Goal: Navigation & Orientation: Find specific page/section

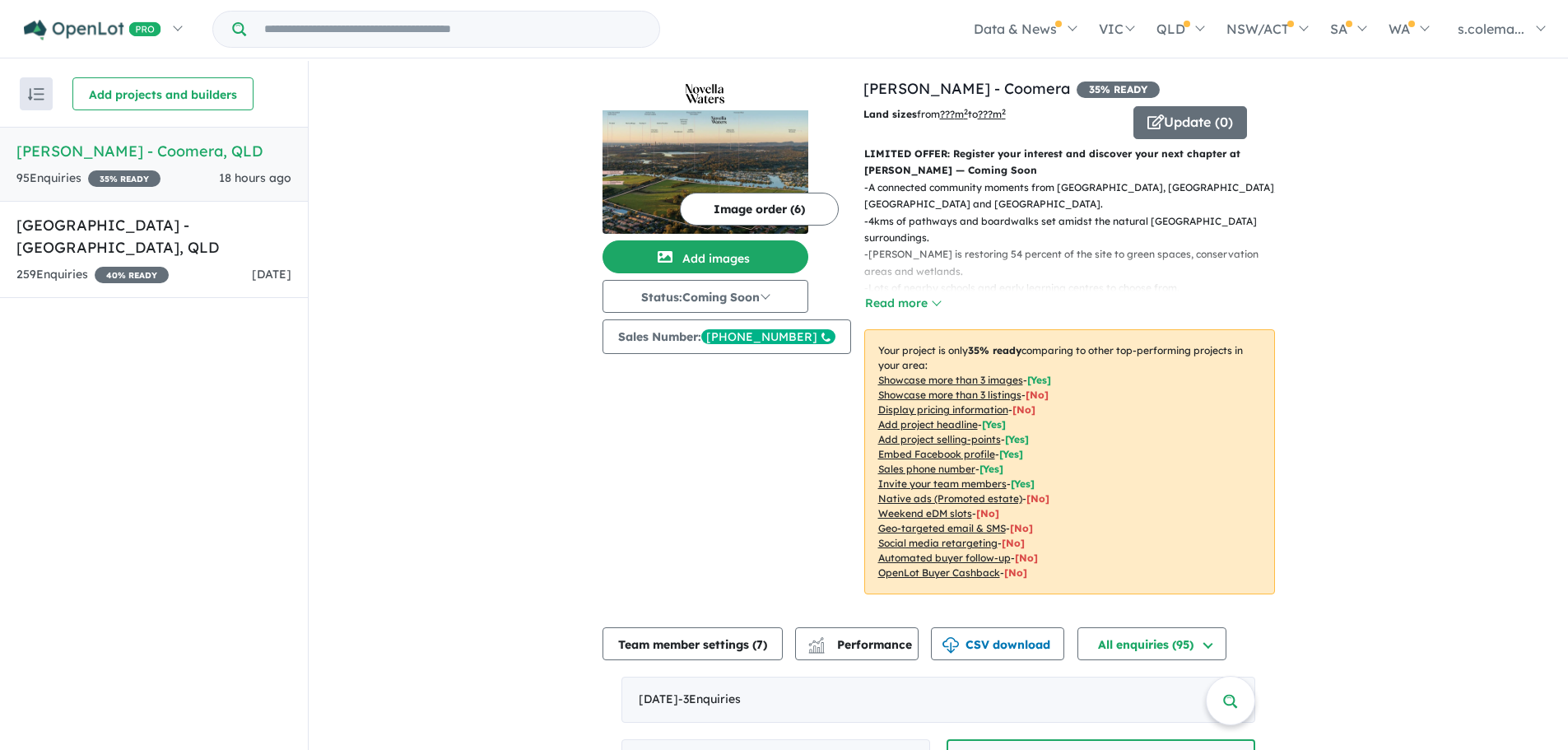
click at [197, 169] on div "95 Enquir ies ( 0 unread) 35 % READY 18 hours ago" at bounding box center [154, 179] width 275 height 20
click at [210, 227] on h5 "[GEOGRAPHIC_DATA] - [GEOGRAPHIC_DATA] , [GEOGRAPHIC_DATA]" at bounding box center [154, 236] width 275 height 44
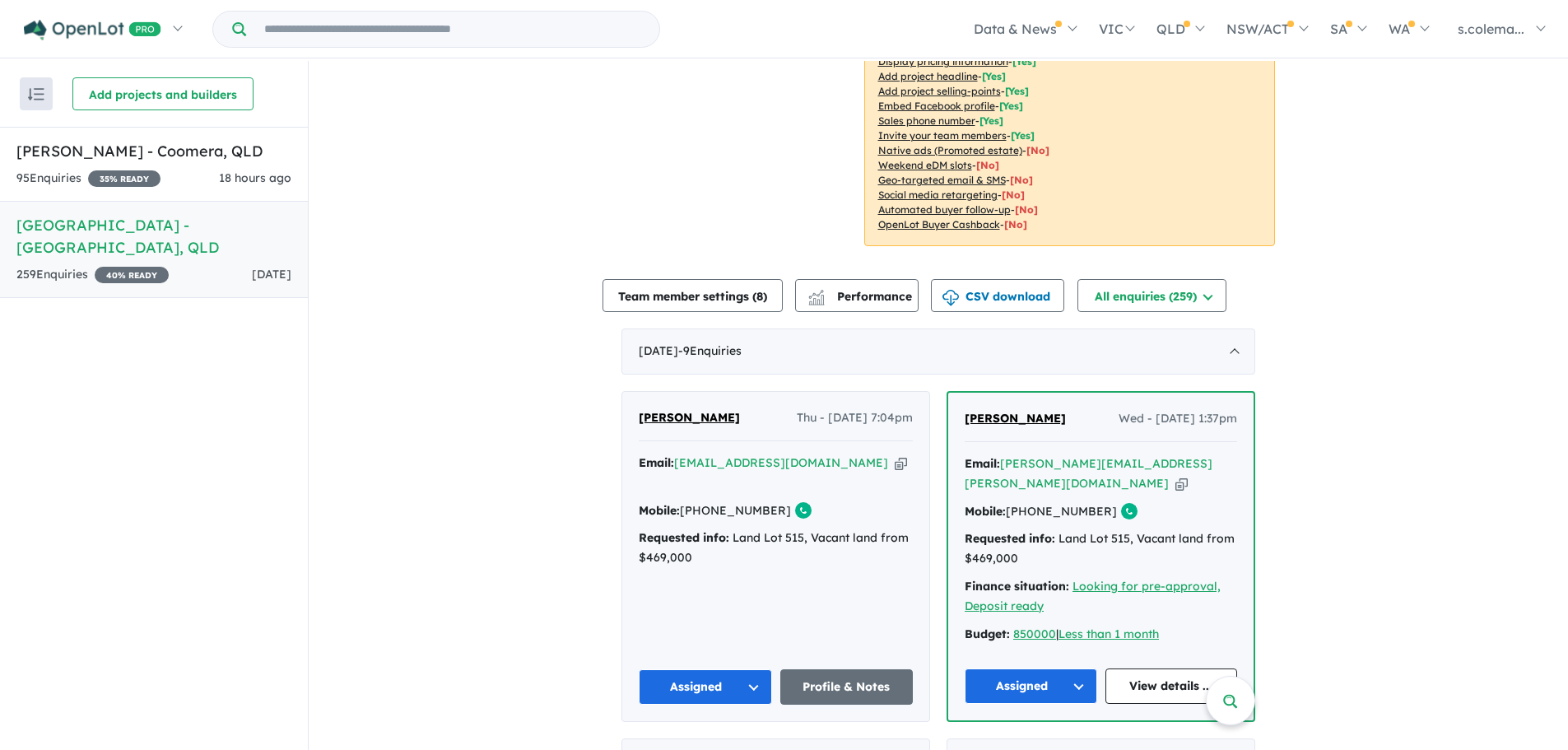
scroll to position [436, 0]
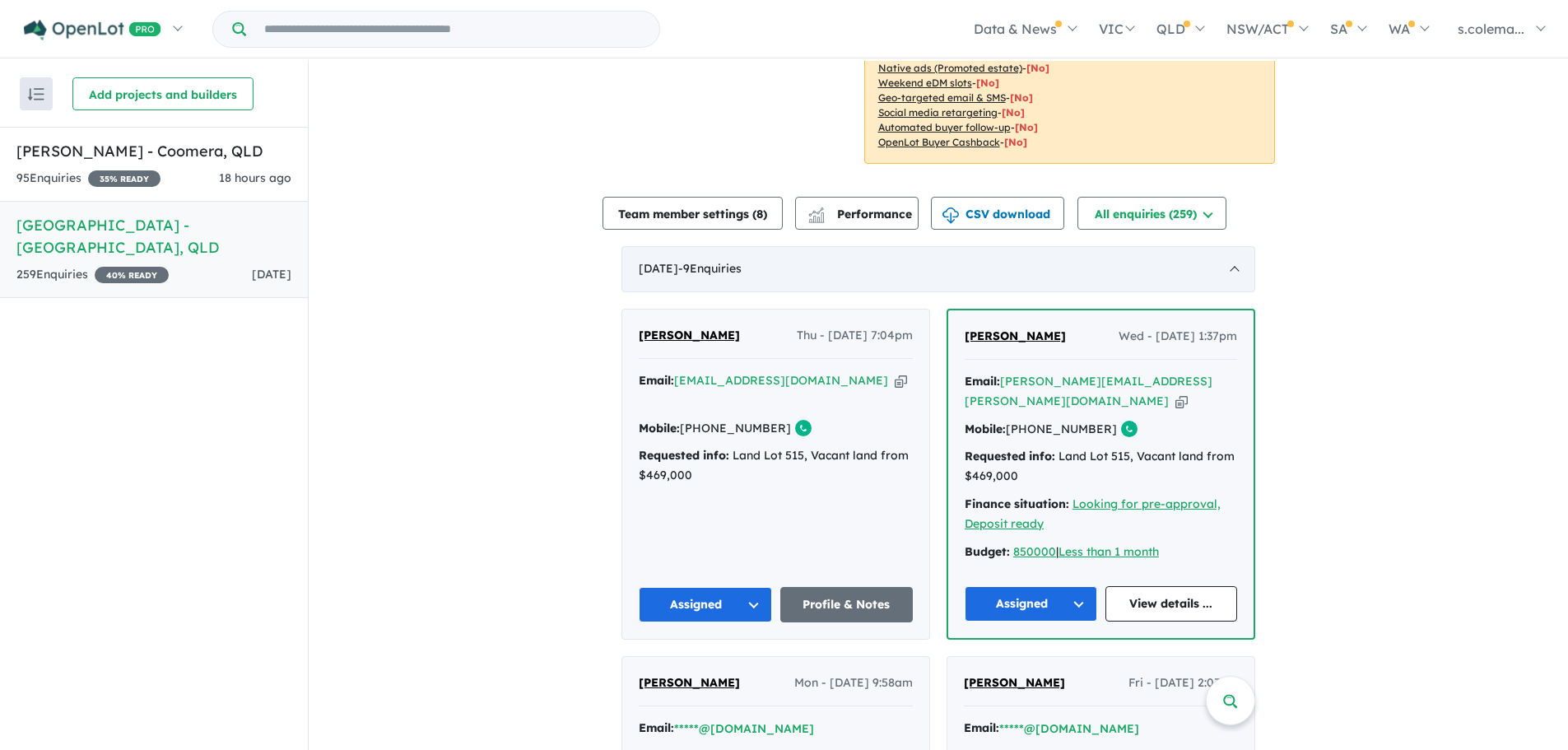
click at [1227, 246] on div "[DATE] - 9 Enquir ies ( 0 unread)" at bounding box center [938, 268] width 634 height 46
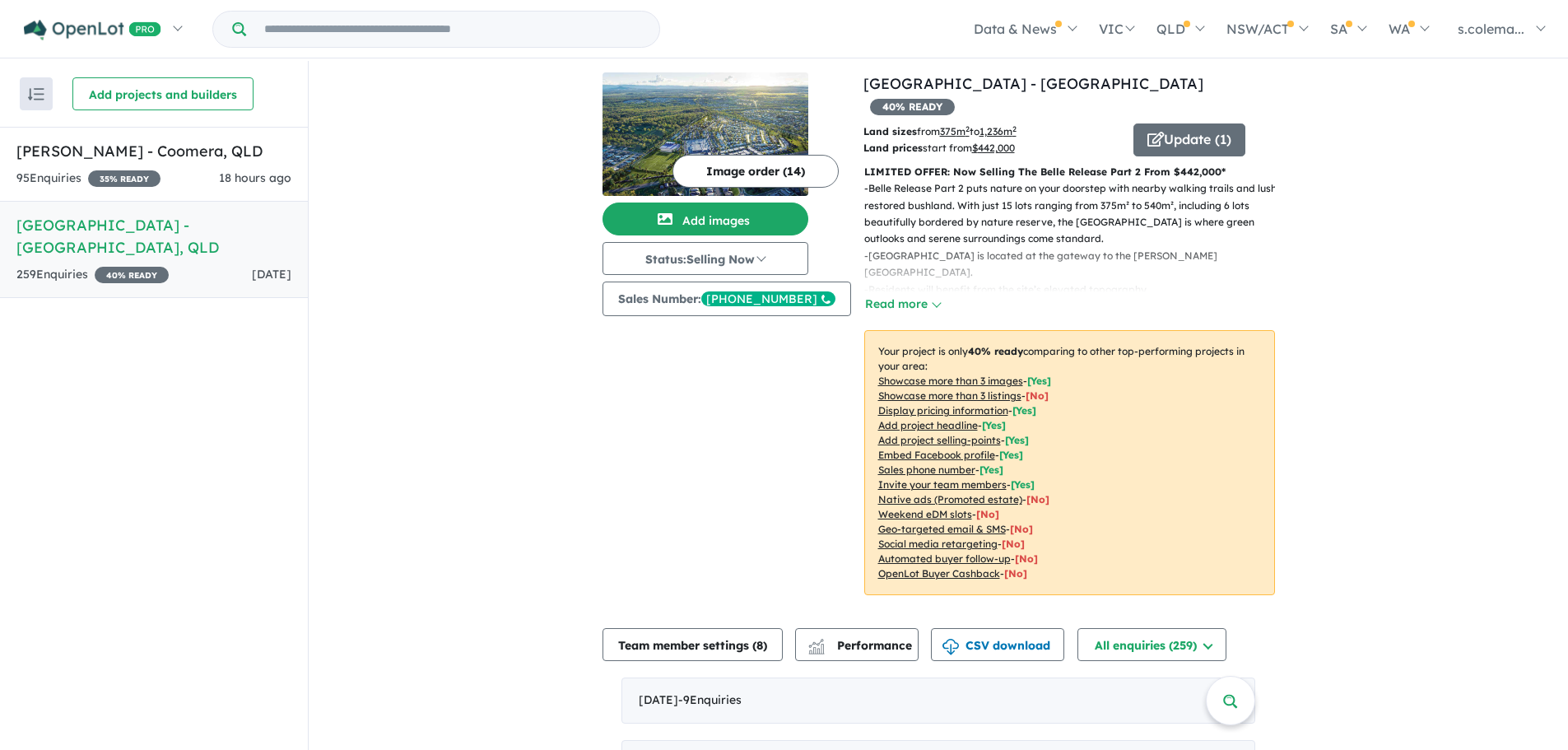
scroll to position [0, 0]
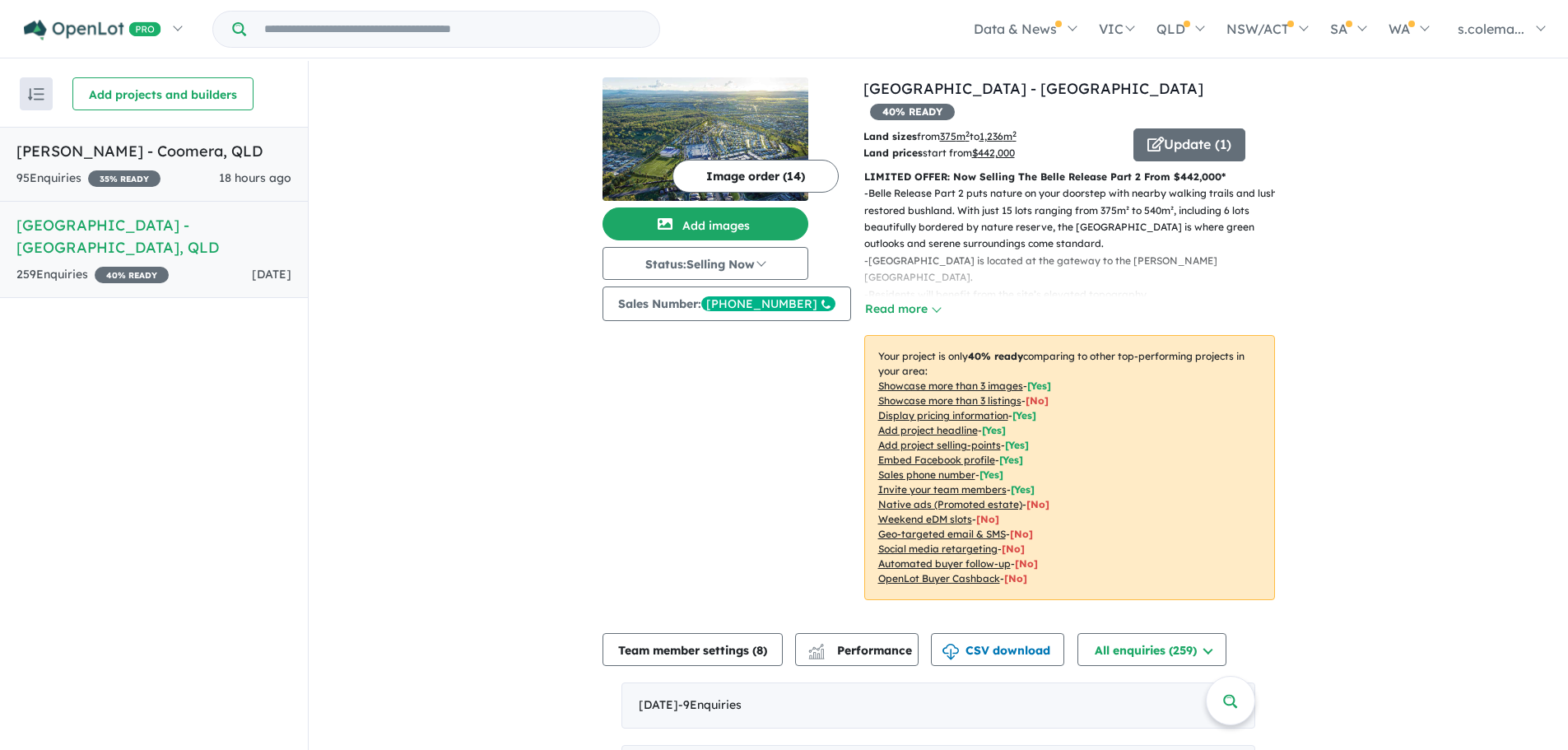
click at [143, 156] on h5 "[PERSON_NAME] - Coomera , [GEOGRAPHIC_DATA]" at bounding box center [154, 151] width 275 height 23
